Goal: Check status: Check status

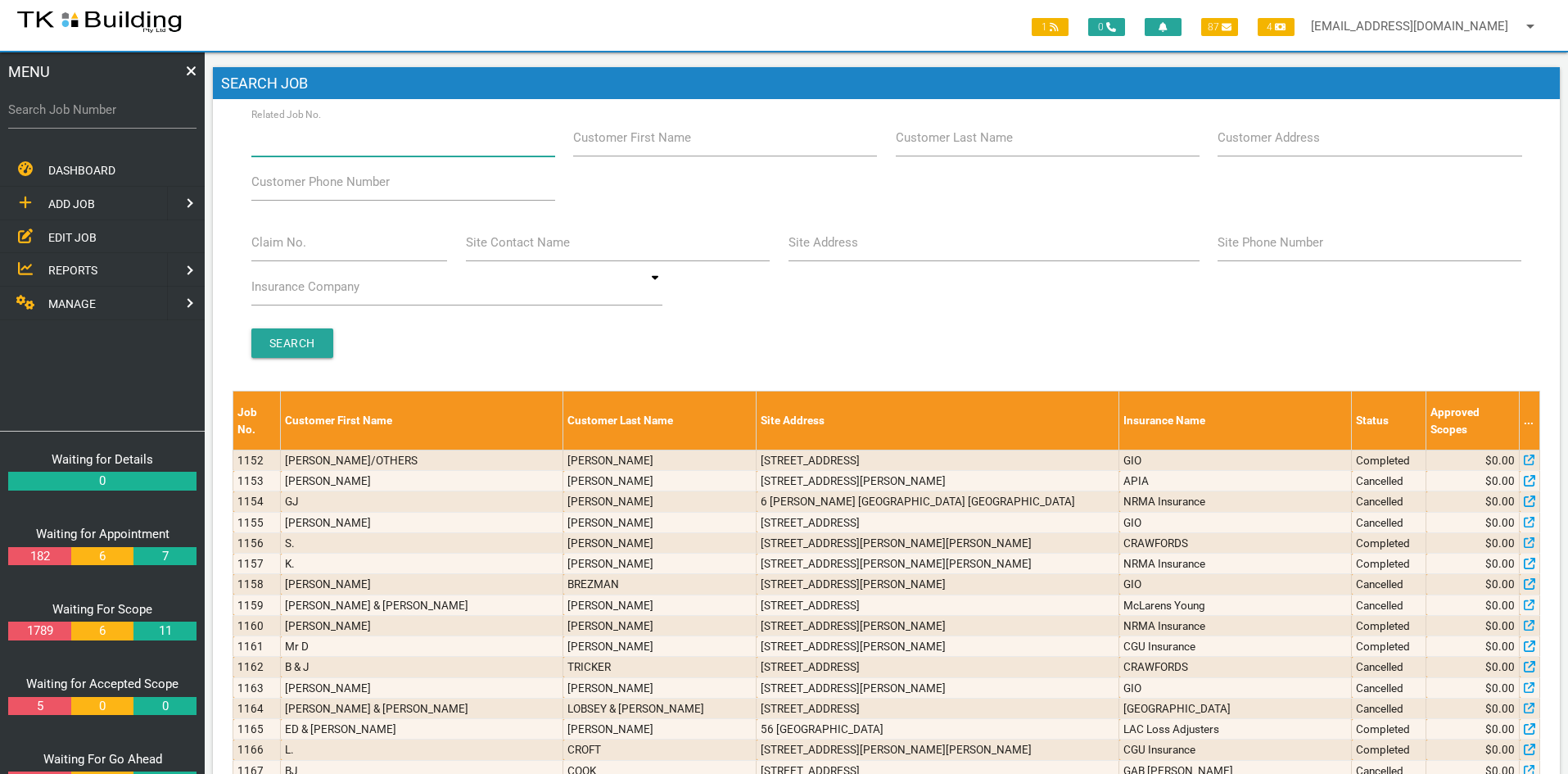
click at [363, 147] on input "Related Job No." at bounding box center [403, 137] width 304 height 37
type input "27641"
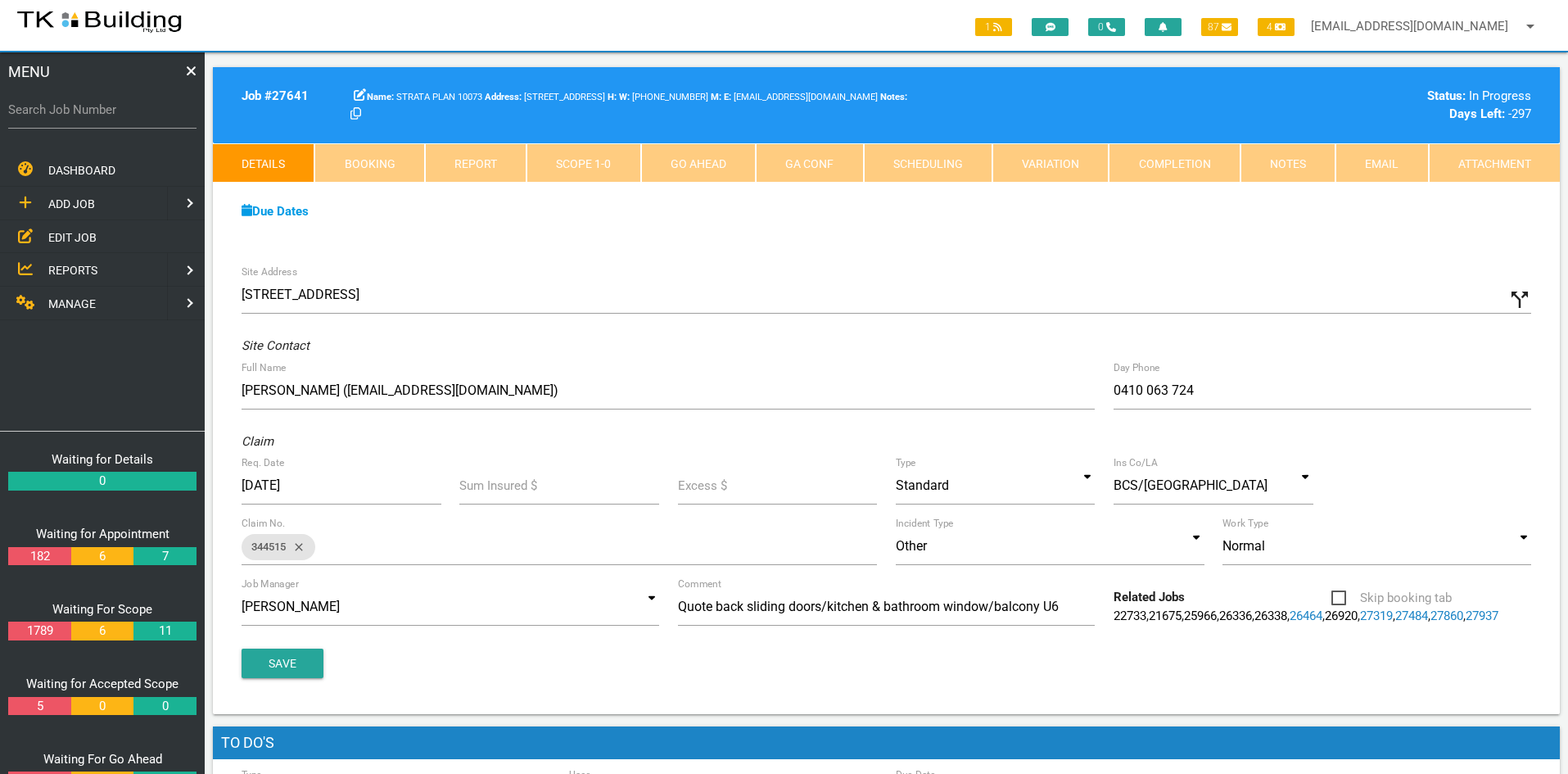
click at [797, 264] on div "Site Address [STREET_ADDRESS] call_split Custom Address Street [GEOGRAPHIC_DATA…" at bounding box center [886, 485] width 1347 height 458
click at [1255, 165] on link "Notes" at bounding box center [1288, 163] width 95 height 39
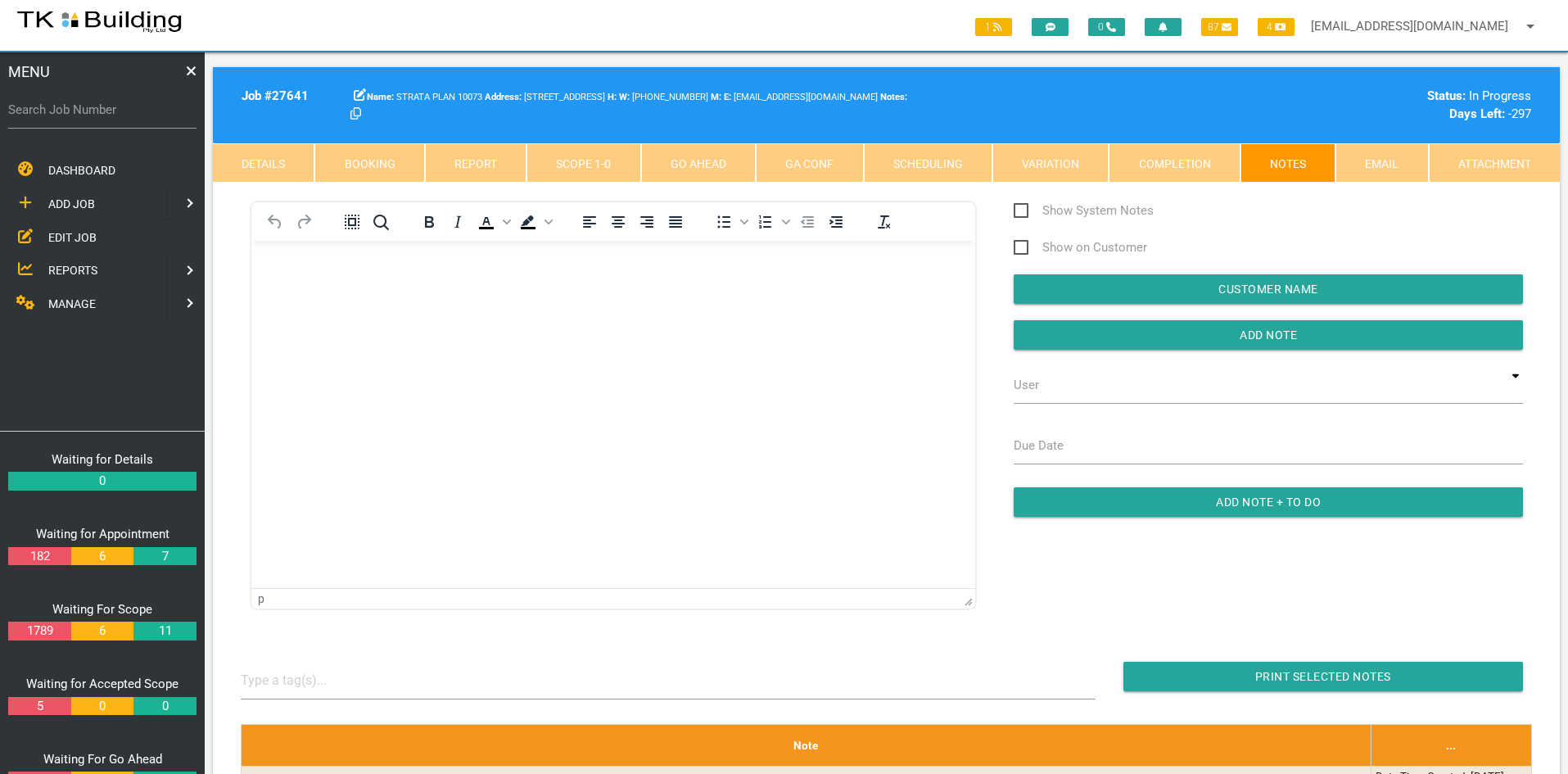
click at [615, 315] on html at bounding box center [614, 279] width 724 height 75
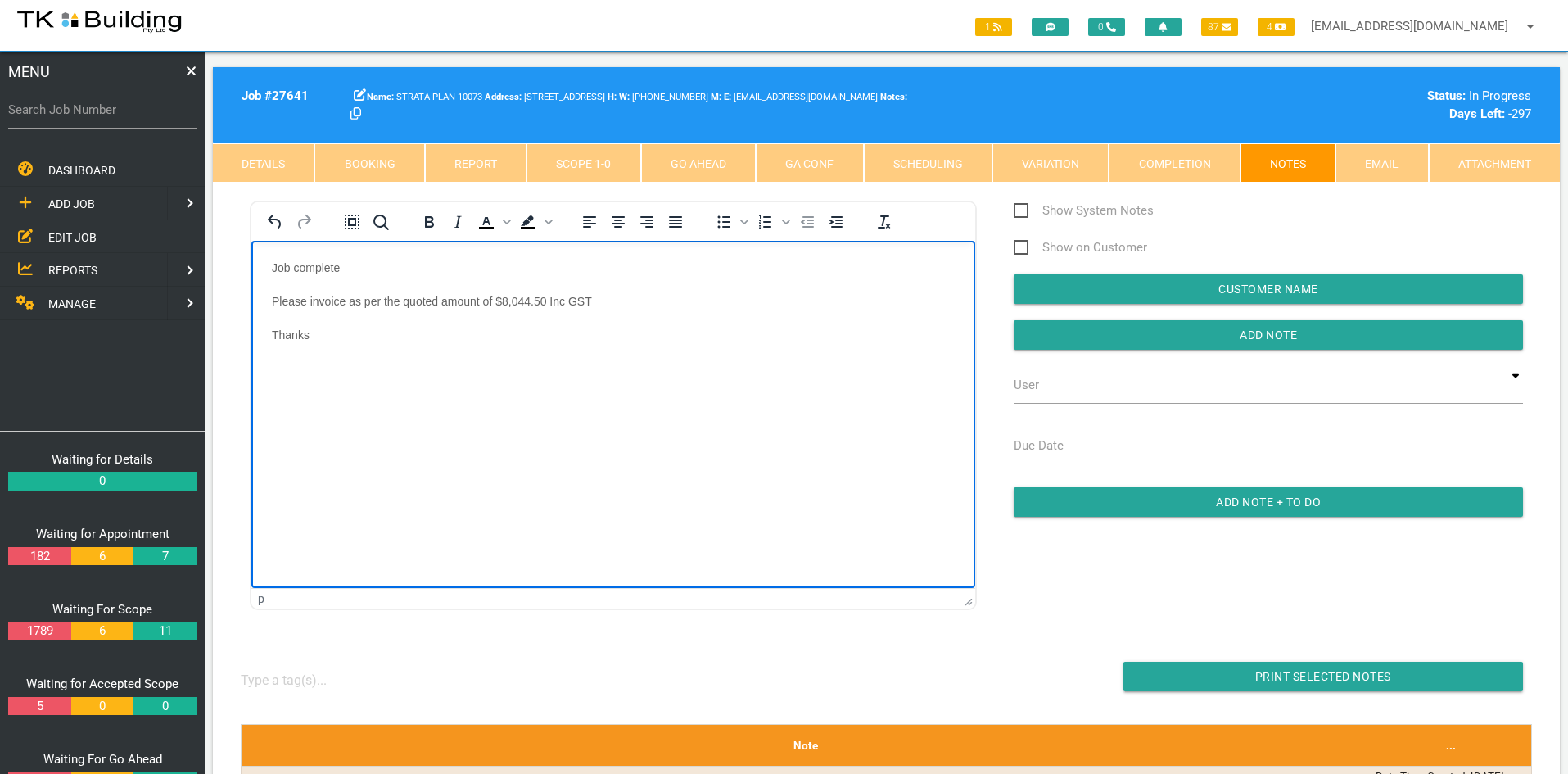
click at [699, 382] on html "Job complete Please invoice as per the quoted amount of $8,044.50 Inc GST Thanks" at bounding box center [614, 312] width 724 height 142
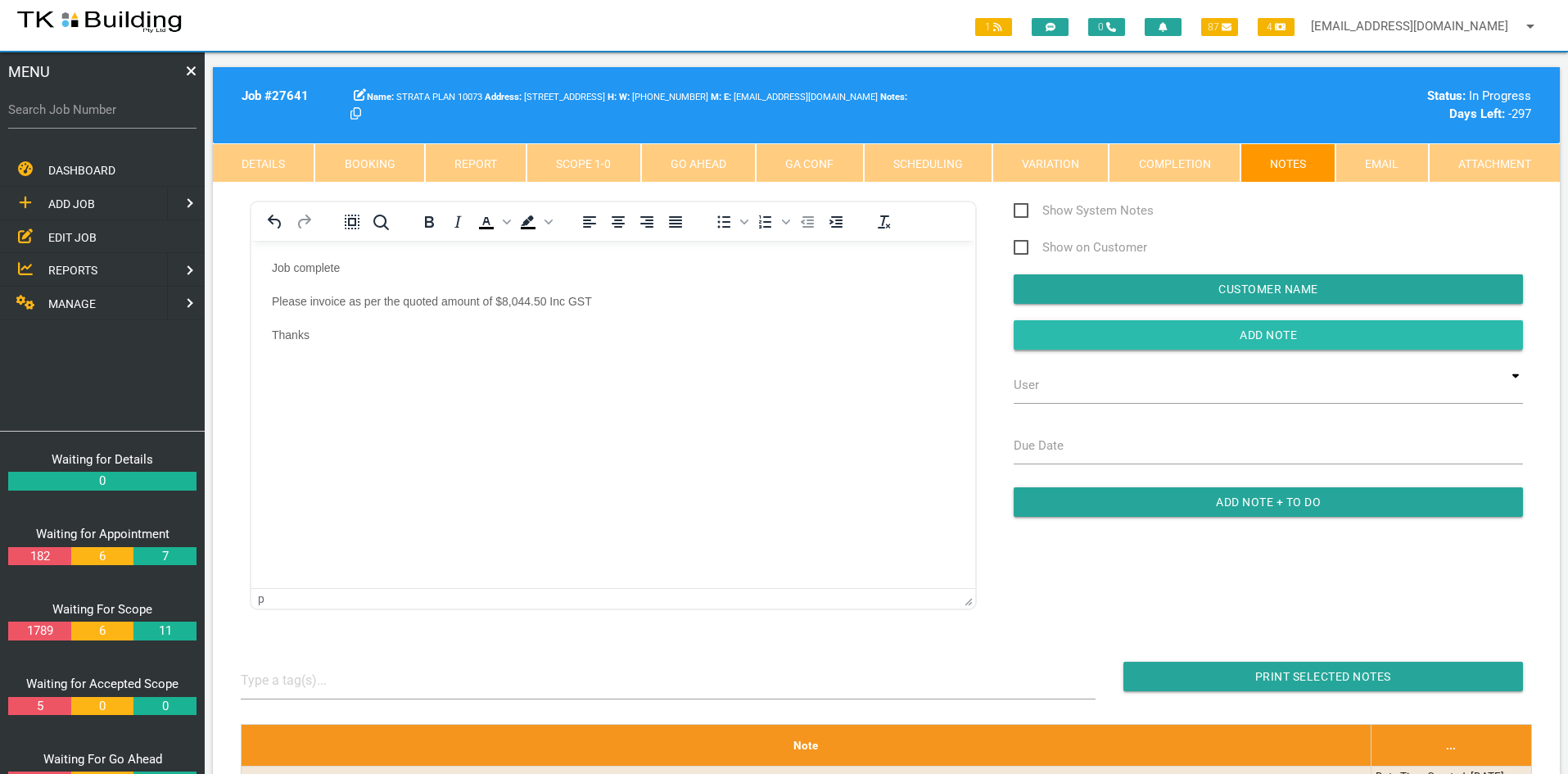
click at [1309, 338] on input "button" at bounding box center [1269, 335] width 509 height 30
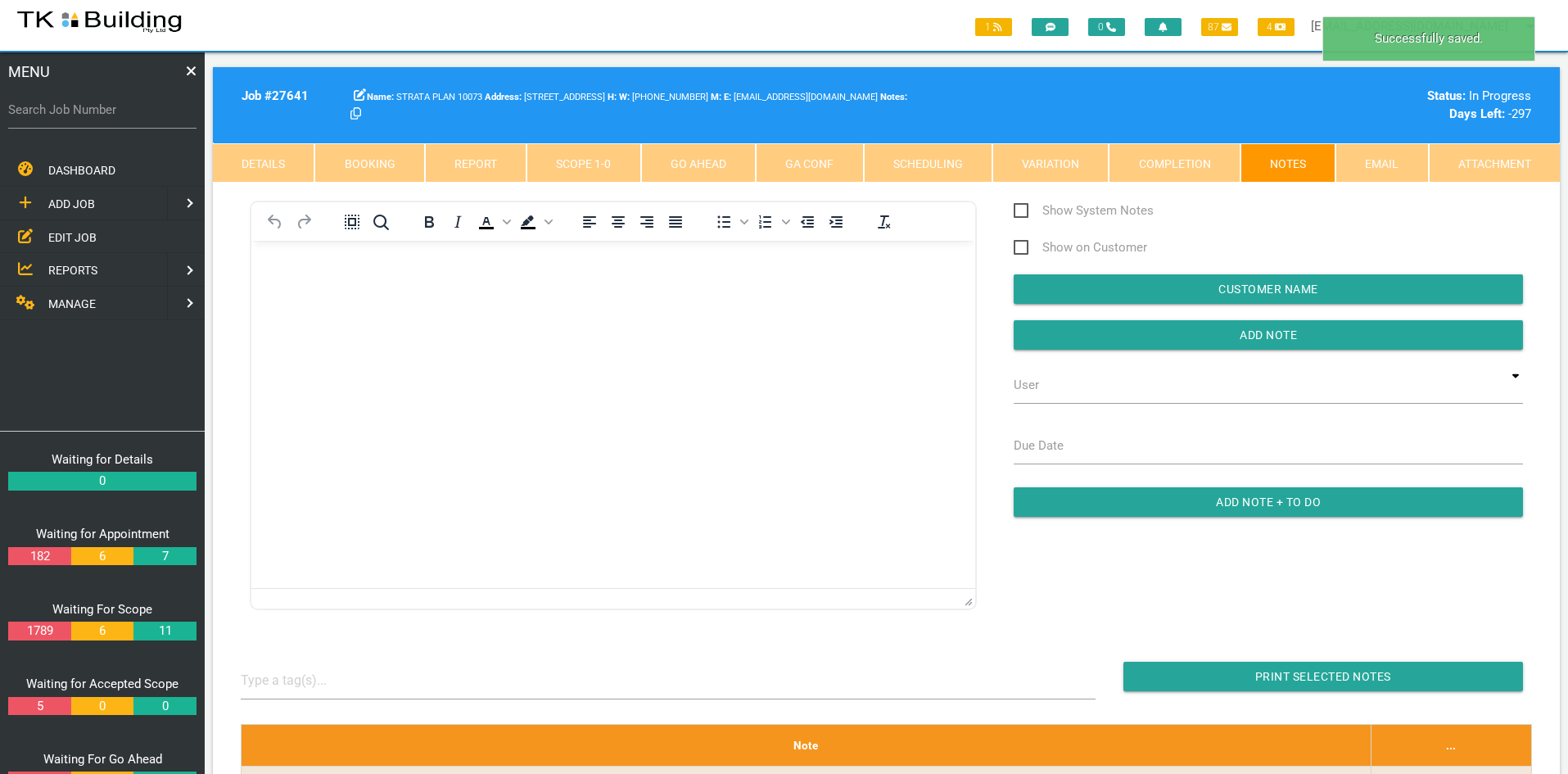
click at [754, 315] on html at bounding box center [614, 279] width 724 height 75
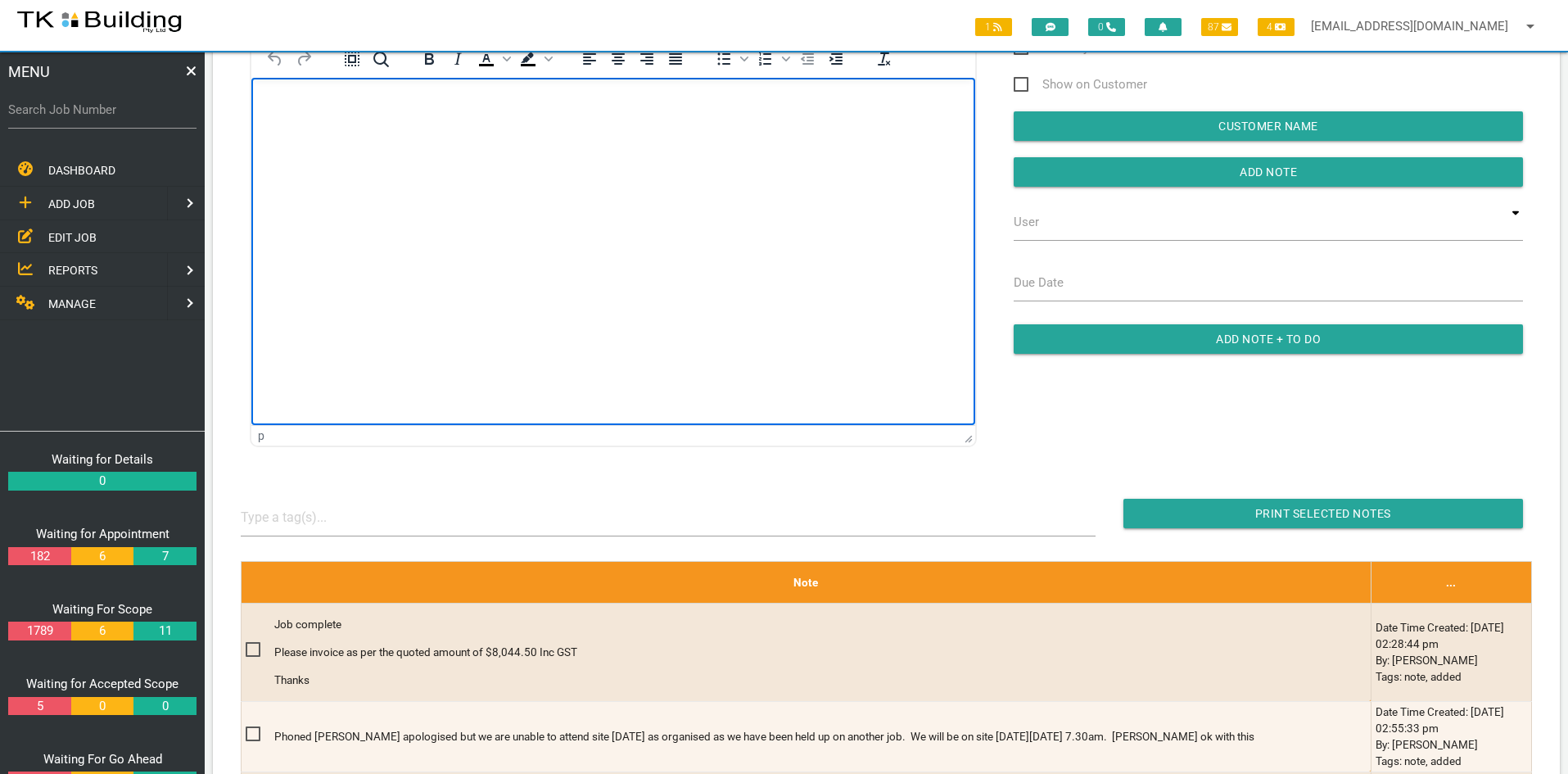
scroll to position [164, 0]
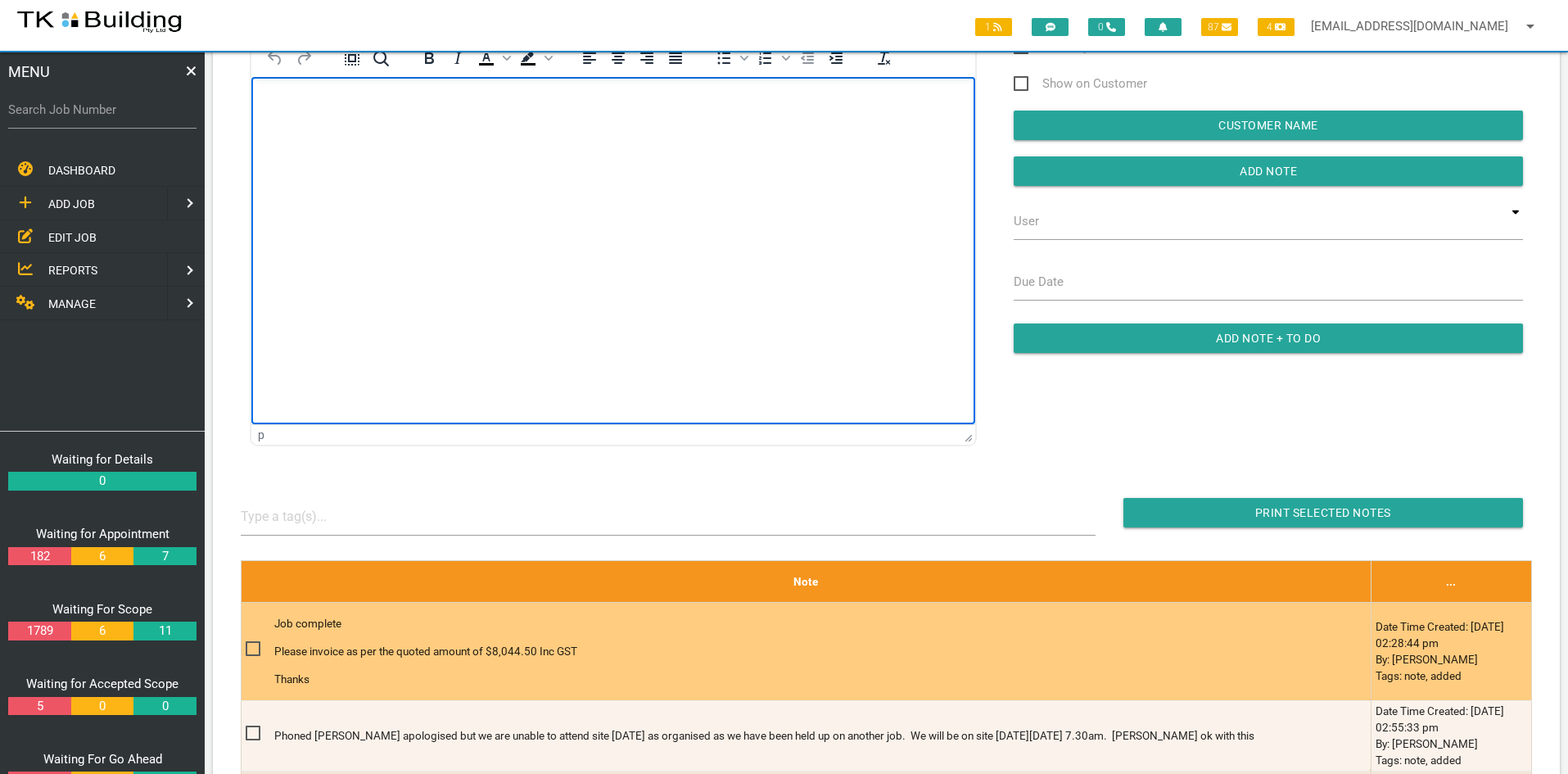
click at [255, 648] on span at bounding box center [259, 649] width 29 height 21
click at [255, 648] on input "checkbox" at bounding box center [251, 644] width 10 height 10
checkbox input "true"
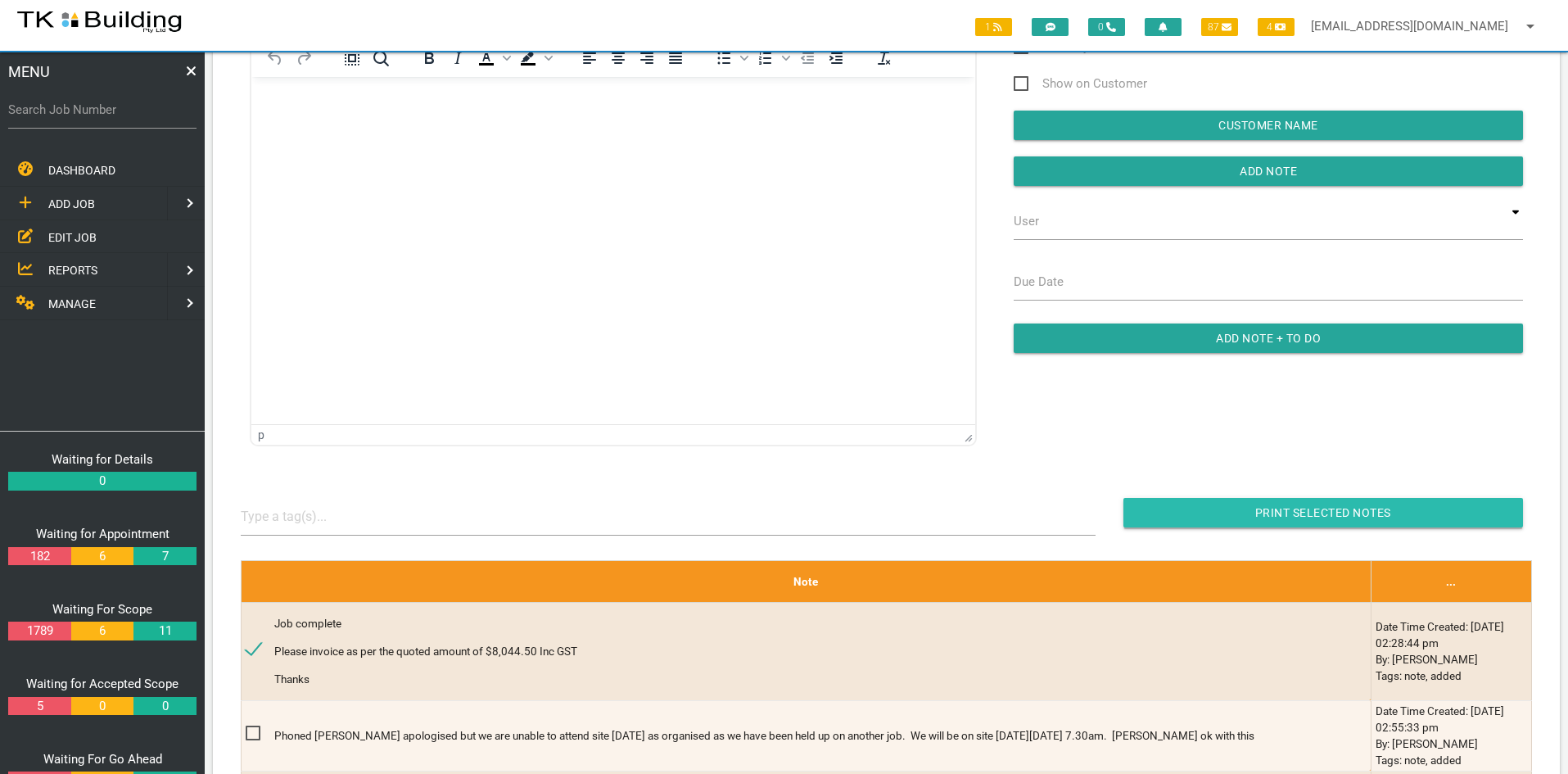
click at [1256, 515] on input "button" at bounding box center [1323, 513] width 400 height 30
